Goal: Information Seeking & Learning: Learn about a topic

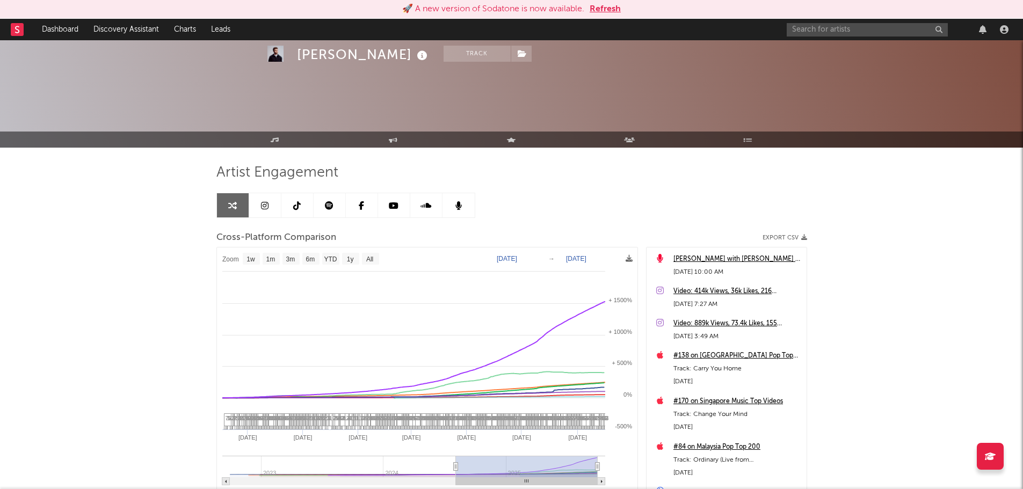
select select "1w"
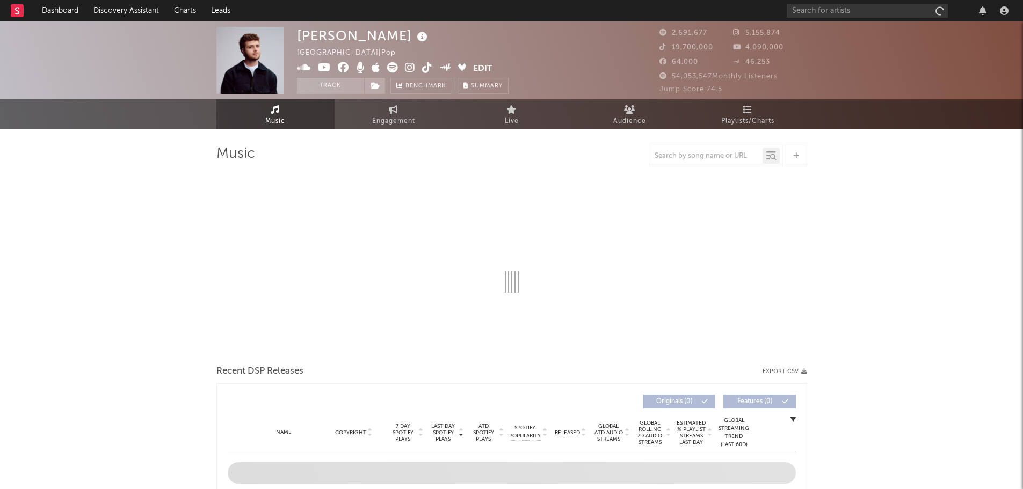
select select "6m"
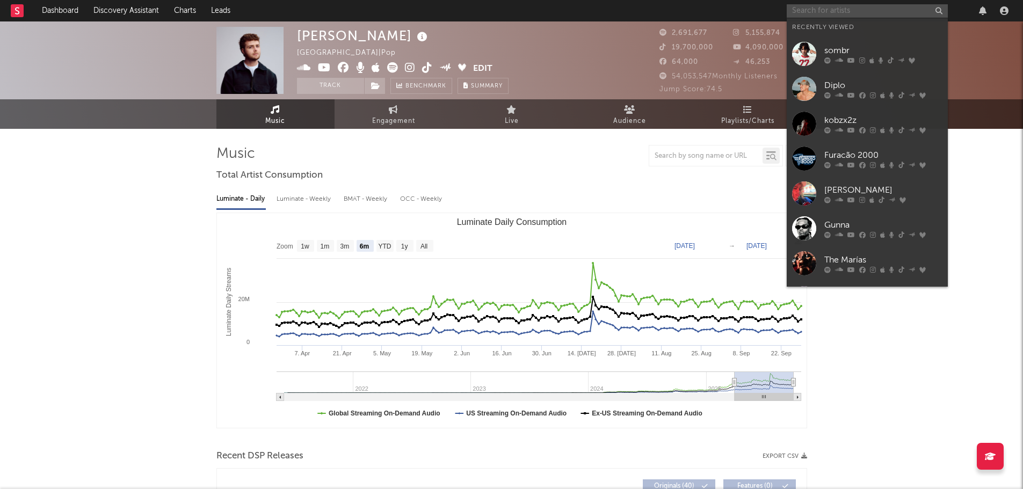
click at [842, 11] on input "text" at bounding box center [867, 10] width 161 height 13
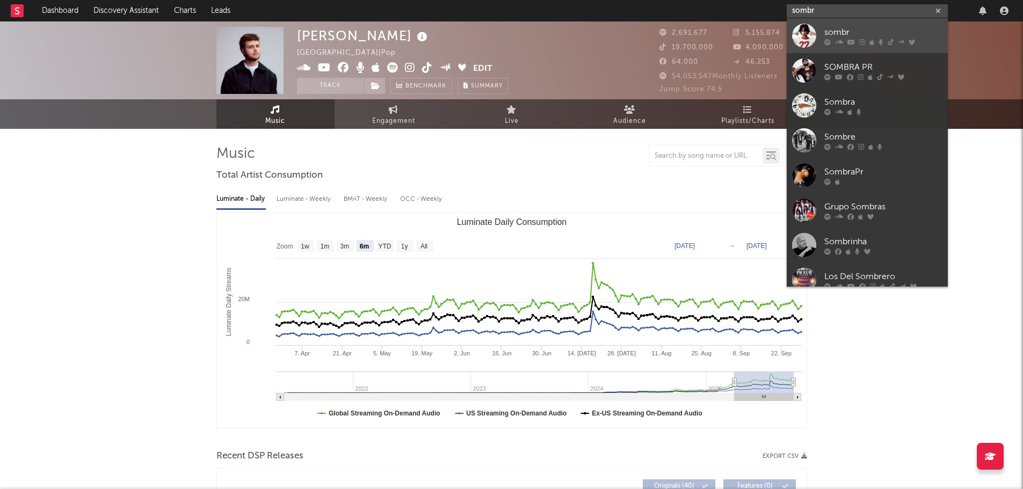
type input "sombr"
click at [849, 36] on div "sombr" at bounding box center [883, 32] width 118 height 13
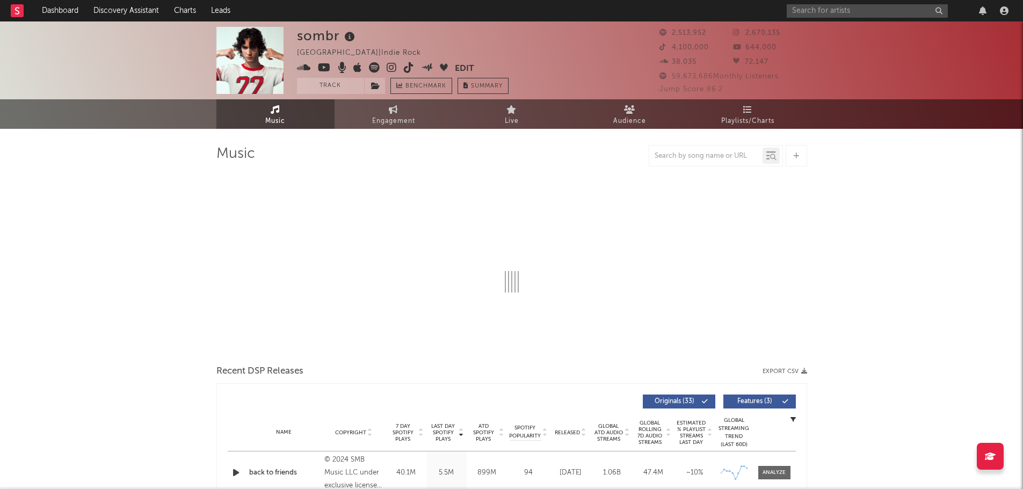
select select "6m"
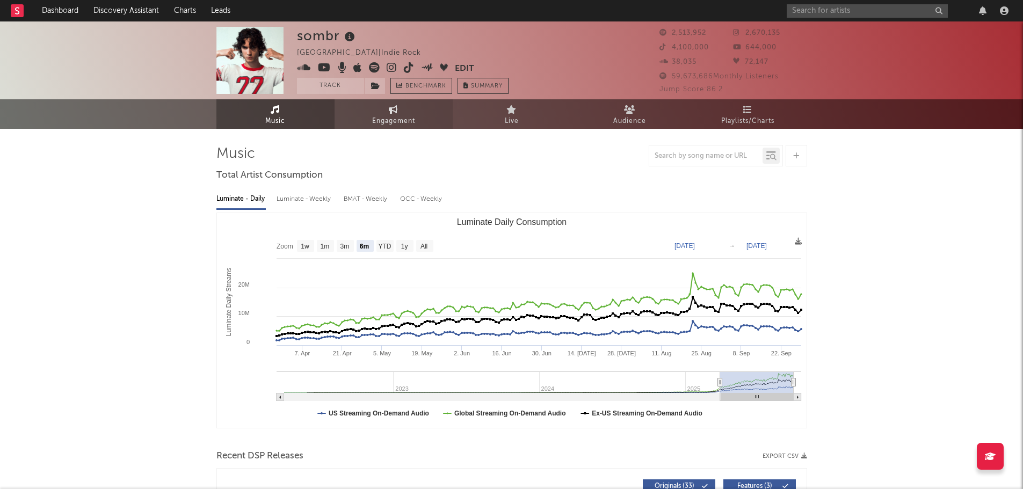
click at [396, 115] on span "Engagement" at bounding box center [393, 121] width 43 height 13
select select "1w"
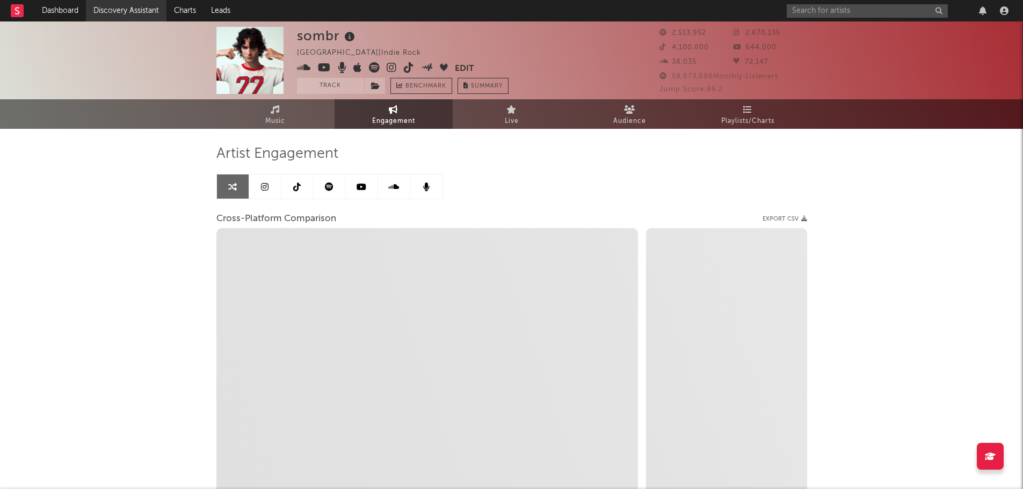
select select "1m"
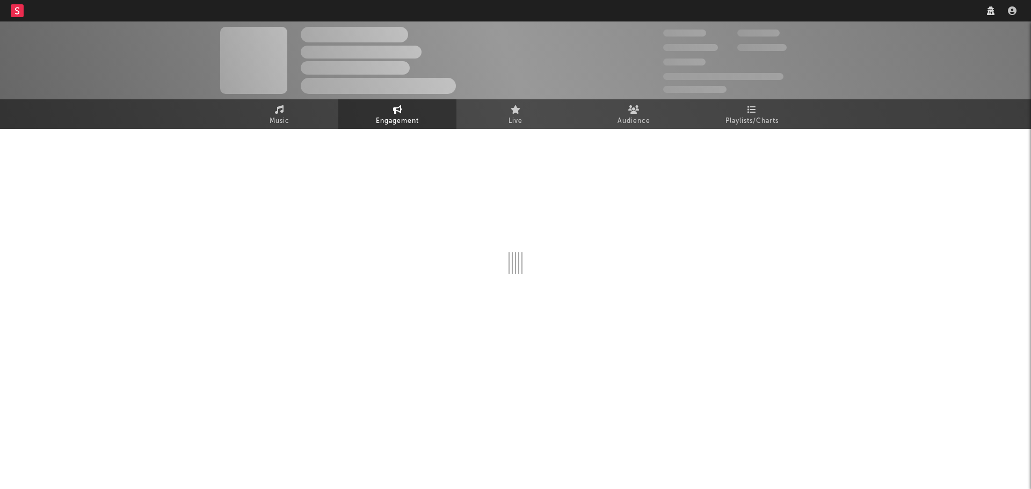
select select "1w"
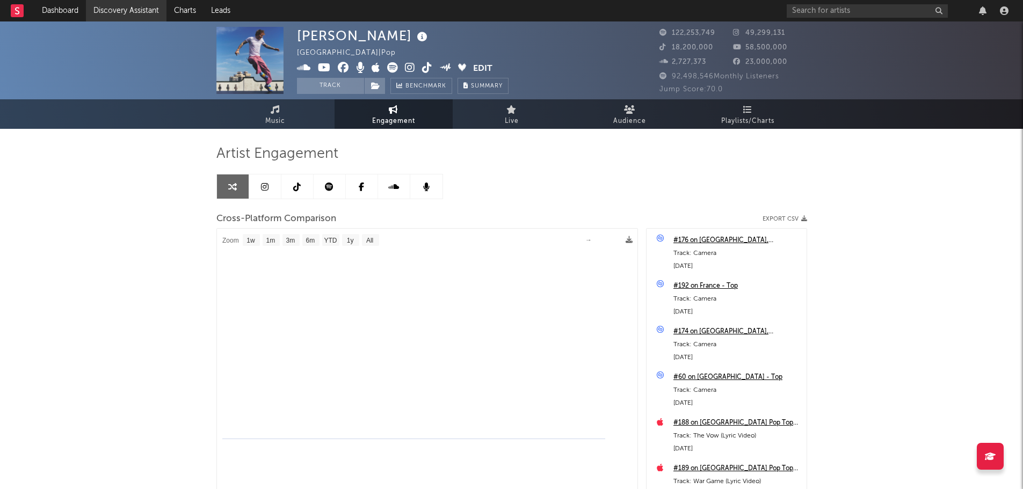
select select "1m"
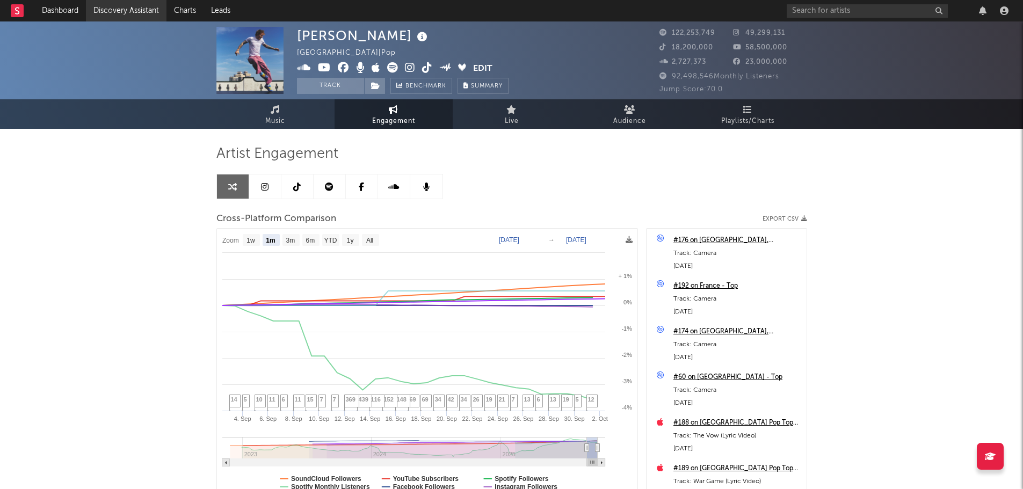
select select "1m"
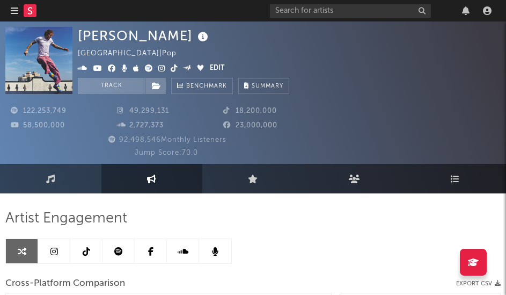
select select "1m"
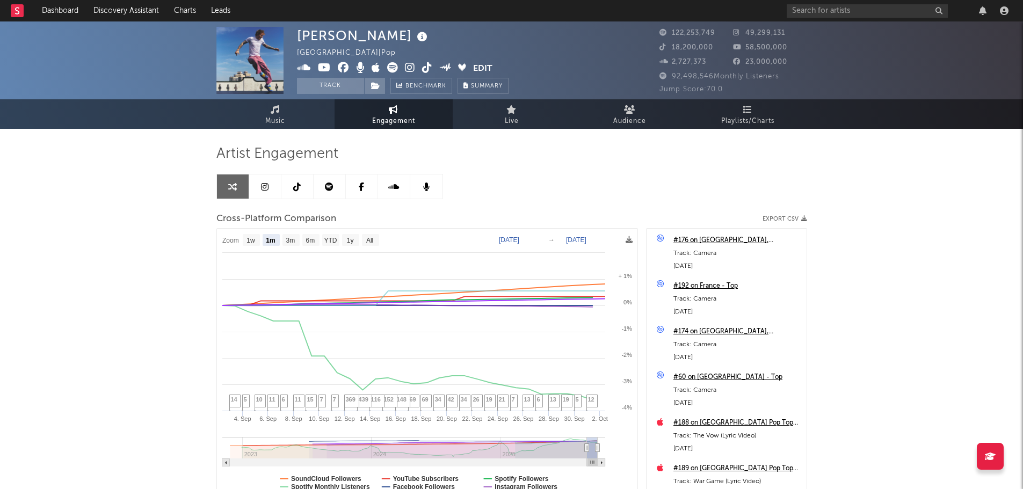
select select "1m"
